Goal: Information Seeking & Learning: Learn about a topic

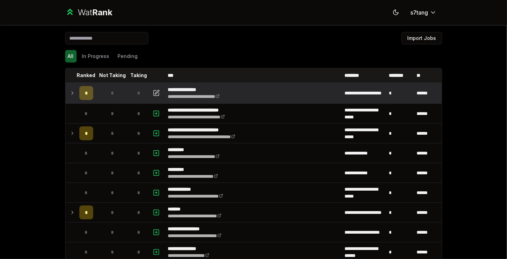
click at [77, 94] on td "*" at bounding box center [86, 92] width 19 height 19
click at [70, 95] on icon at bounding box center [73, 93] width 6 height 8
